Goal: Navigation & Orientation: Find specific page/section

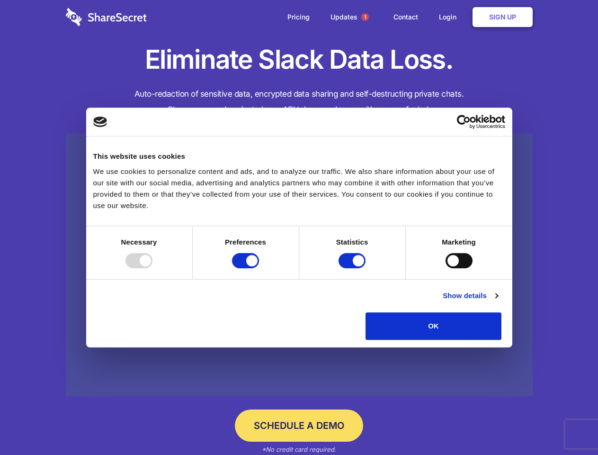
click at [153, 268] on div at bounding box center [139, 260] width 27 height 15
click at [259, 268] on input "Preferences" at bounding box center [245, 260] width 27 height 15
checkbox input "false"
click at [353, 268] on input "Statistics" at bounding box center [352, 260] width 27 height 15
checkbox input "false"
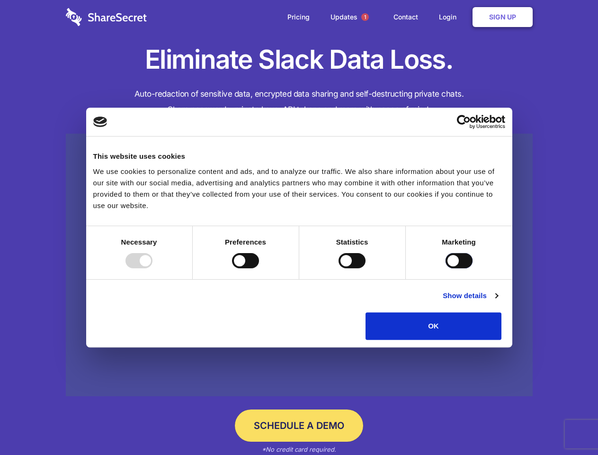
click at [446, 268] on input "Marketing" at bounding box center [459, 260] width 27 height 15
checkbox input "true"
click at [498, 301] on link "Show details" at bounding box center [470, 295] width 55 height 11
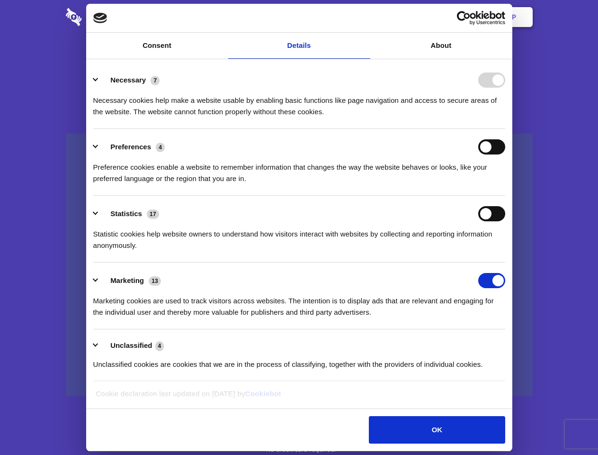
click at [510, 343] on ul "Necessary 7 Necessary cookies help make a website usable by enabling basic func…" at bounding box center [299, 221] width 421 height 319
click at [365, 17] on span "1" at bounding box center [365, 17] width 8 height 8
